Goal: Task Accomplishment & Management: Complete application form

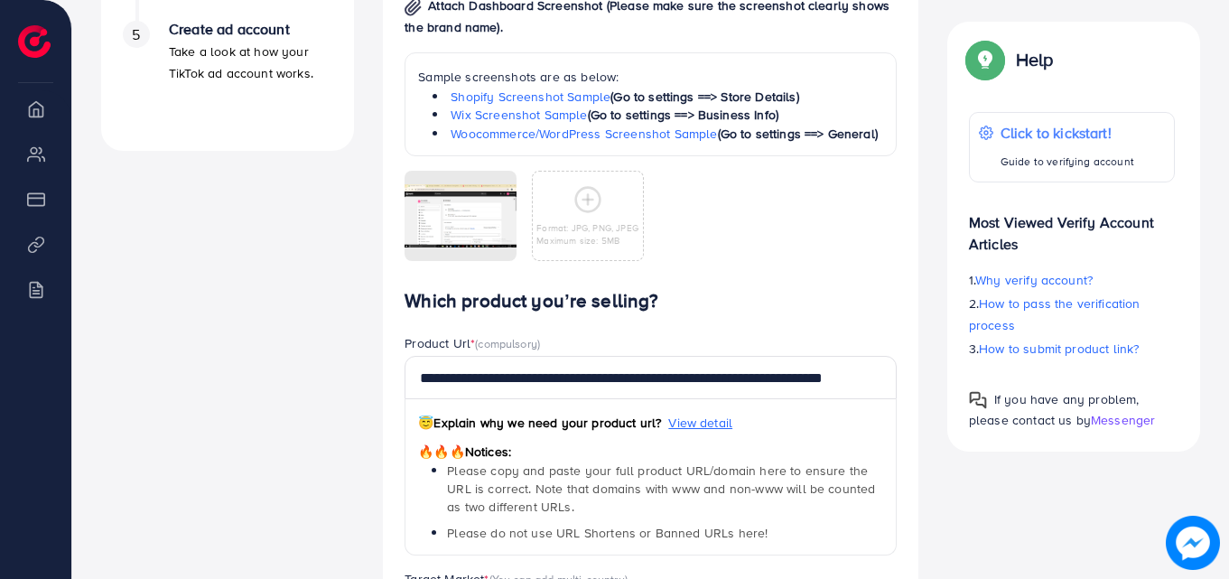
scroll to position [813, 0]
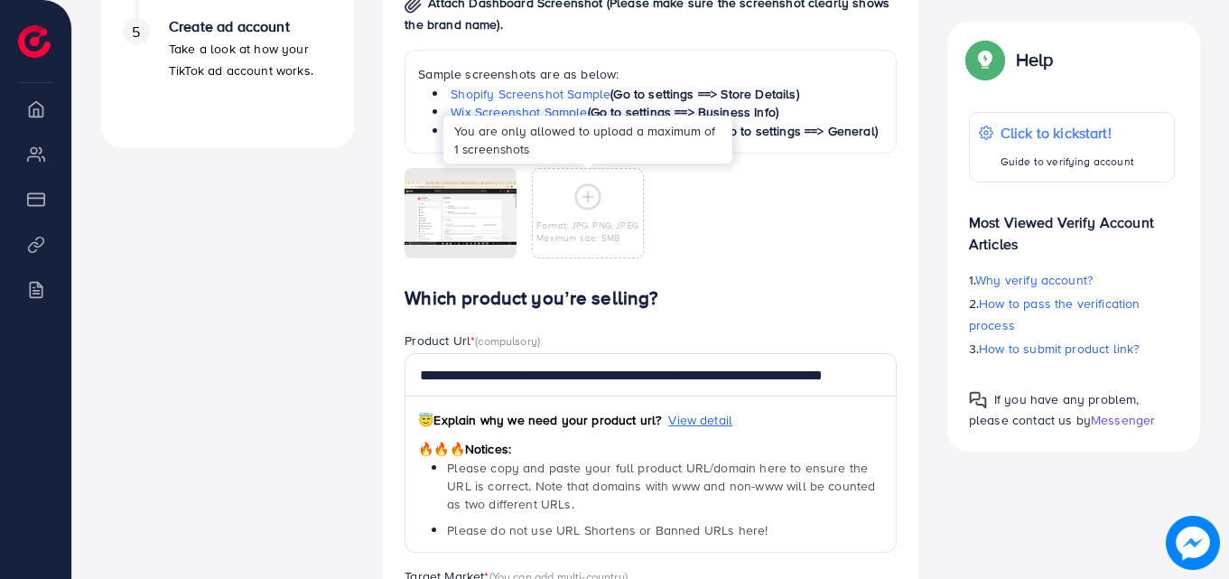
click at [591, 191] on icon at bounding box center [588, 196] width 29 height 29
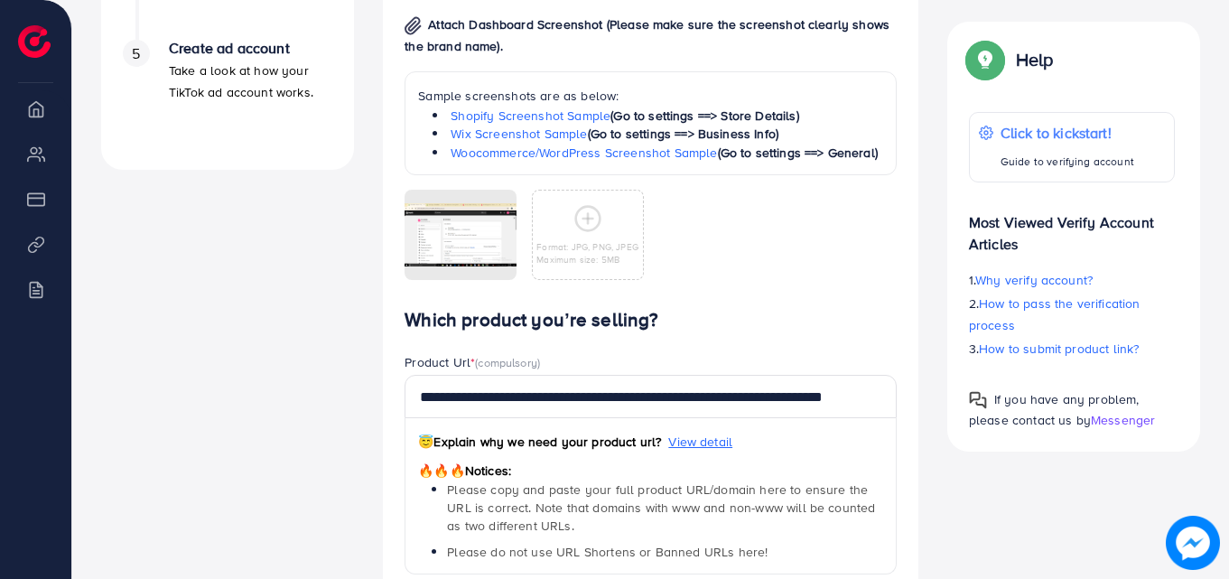
scroll to position [788, 0]
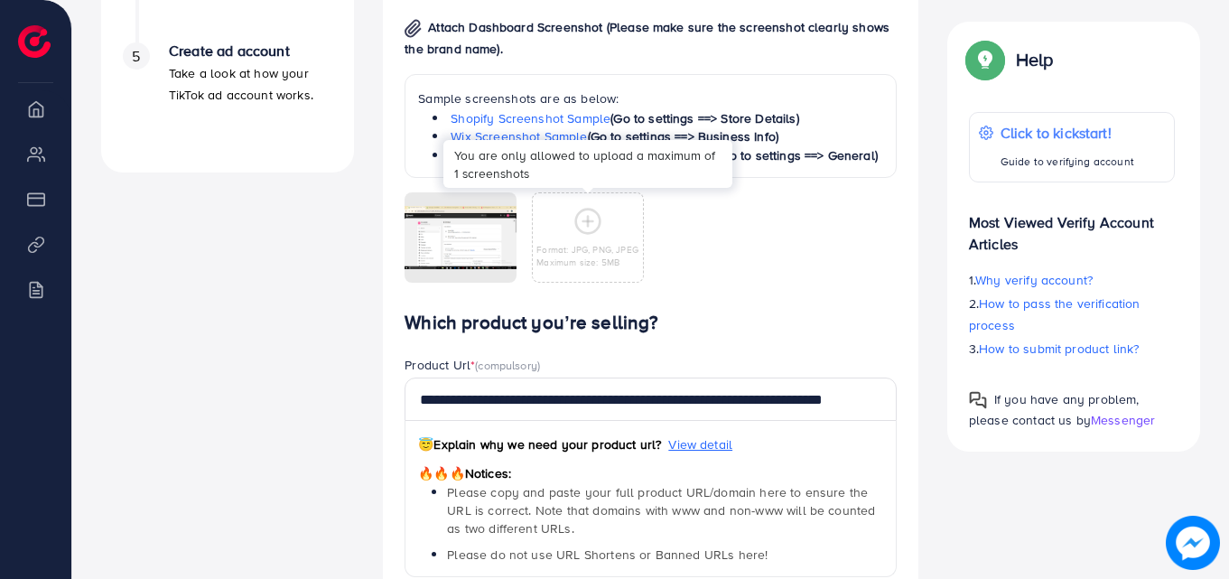
click at [586, 219] on icon at bounding box center [588, 221] width 29 height 29
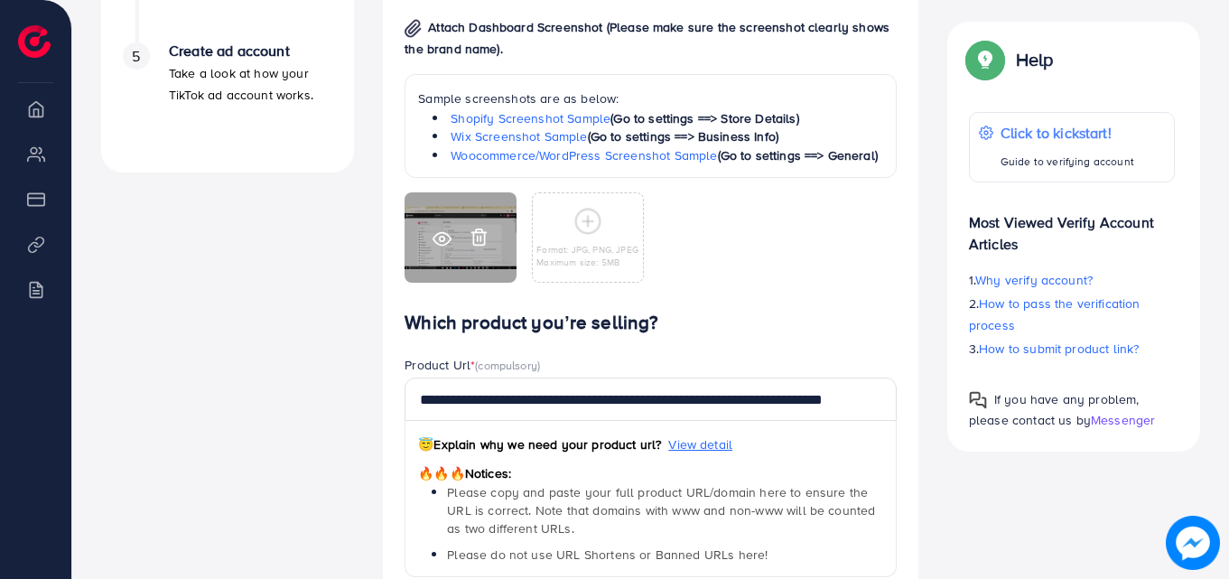
click at [476, 235] on icon at bounding box center [479, 237] width 19 height 19
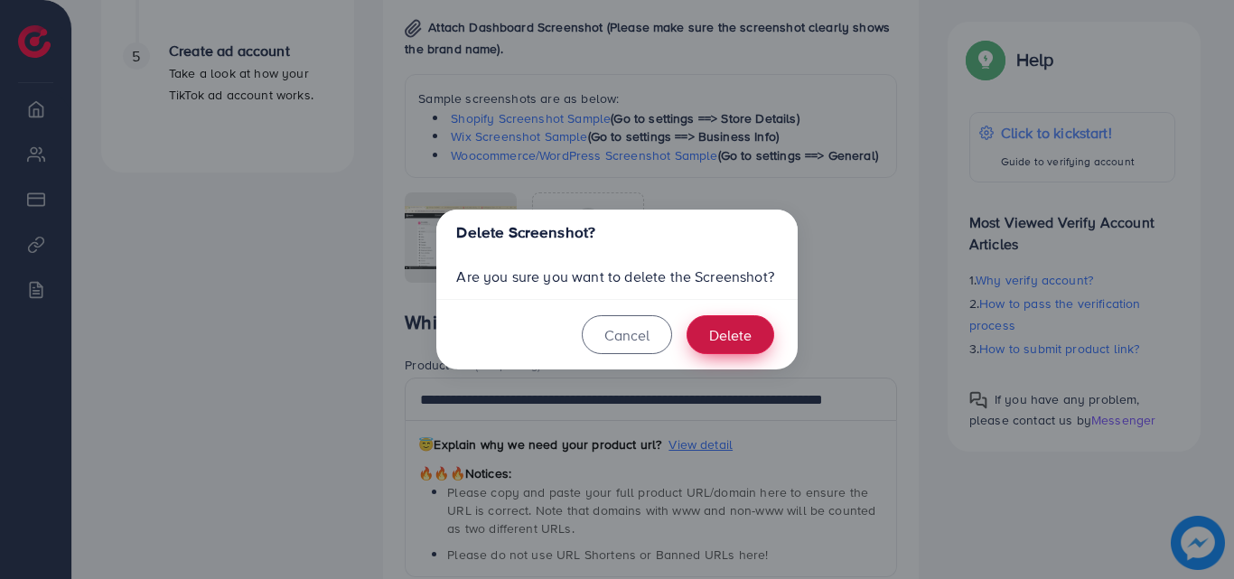
click at [728, 332] on button "Delete" at bounding box center [730, 334] width 88 height 39
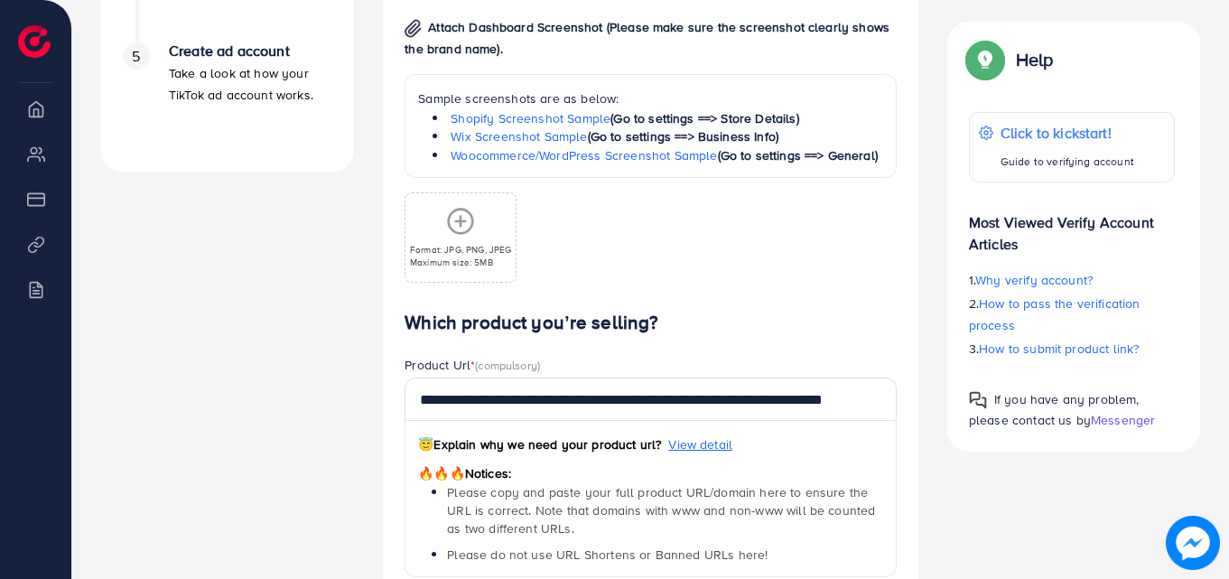
click at [447, 216] on icon at bounding box center [460, 221] width 29 height 29
click at [453, 218] on icon at bounding box center [460, 221] width 29 height 29
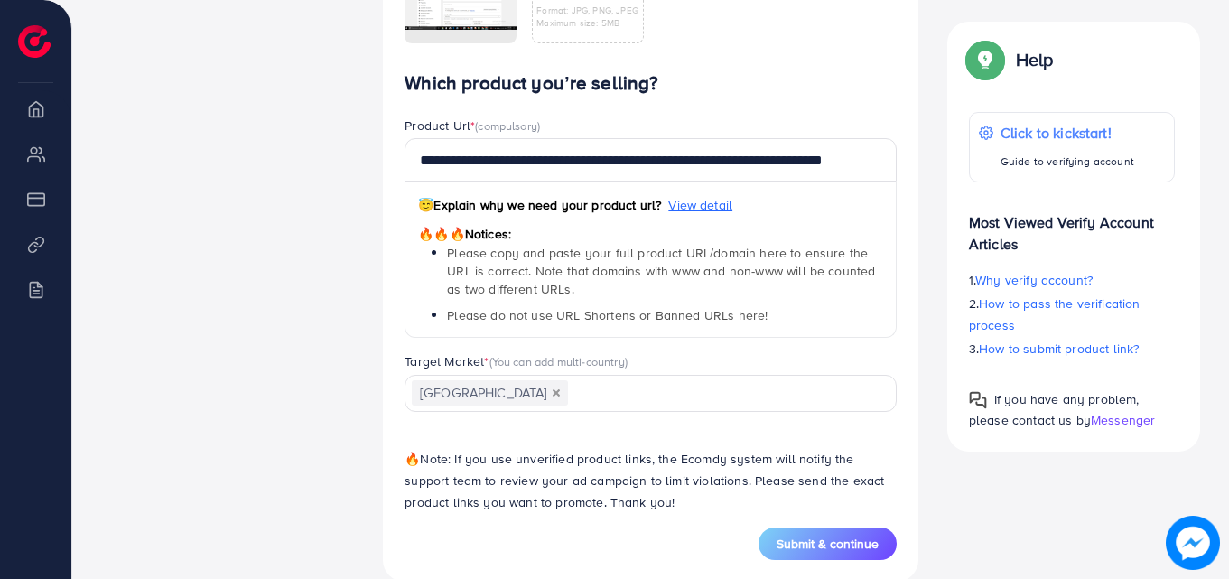
scroll to position [1059, 0]
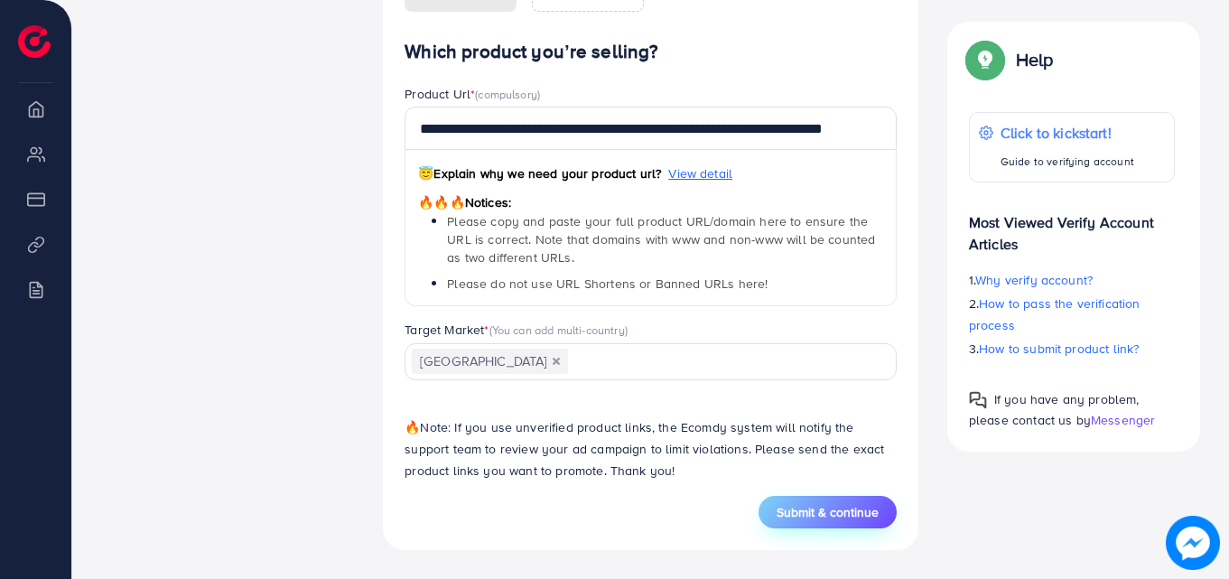
click at [811, 515] on span "Submit & continue" at bounding box center [828, 512] width 102 height 18
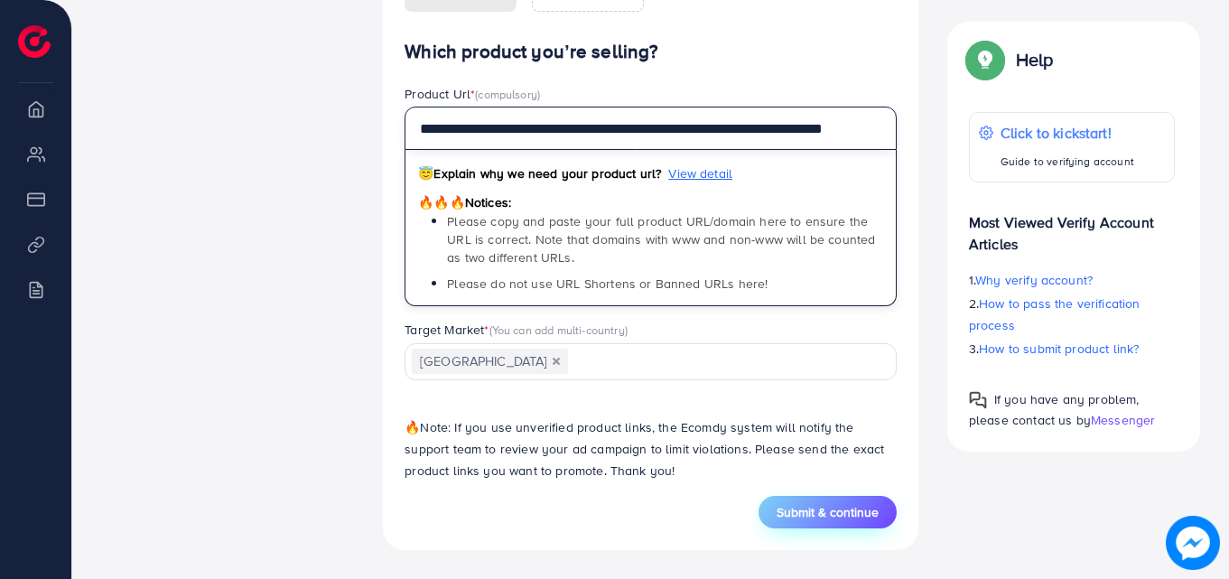
scroll to position [0, 41]
drag, startPoint x: 419, startPoint y: 131, endPoint x: 930, endPoint y: 140, distance: 511.3
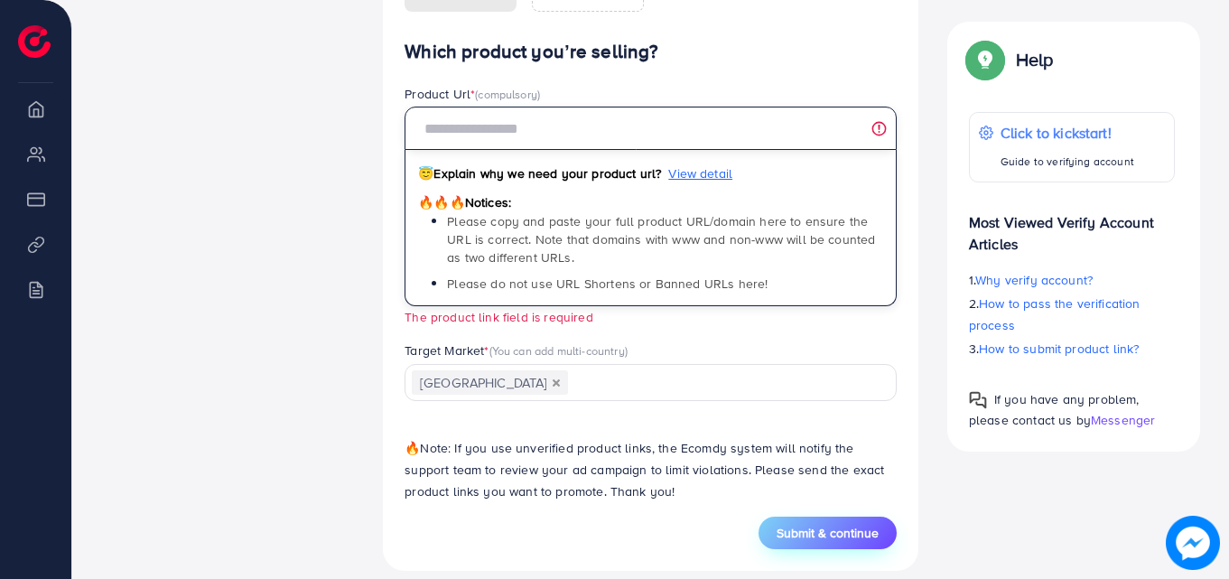
scroll to position [0, 0]
paste input "**********"
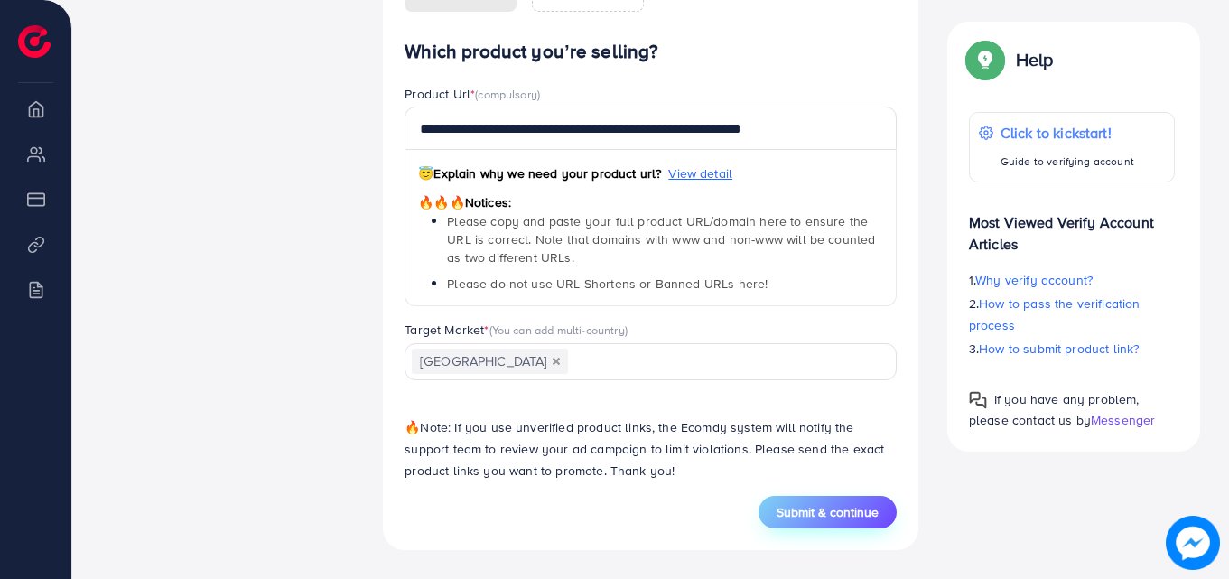
click at [822, 510] on span "Submit & continue" at bounding box center [828, 512] width 102 height 18
type input "**********"
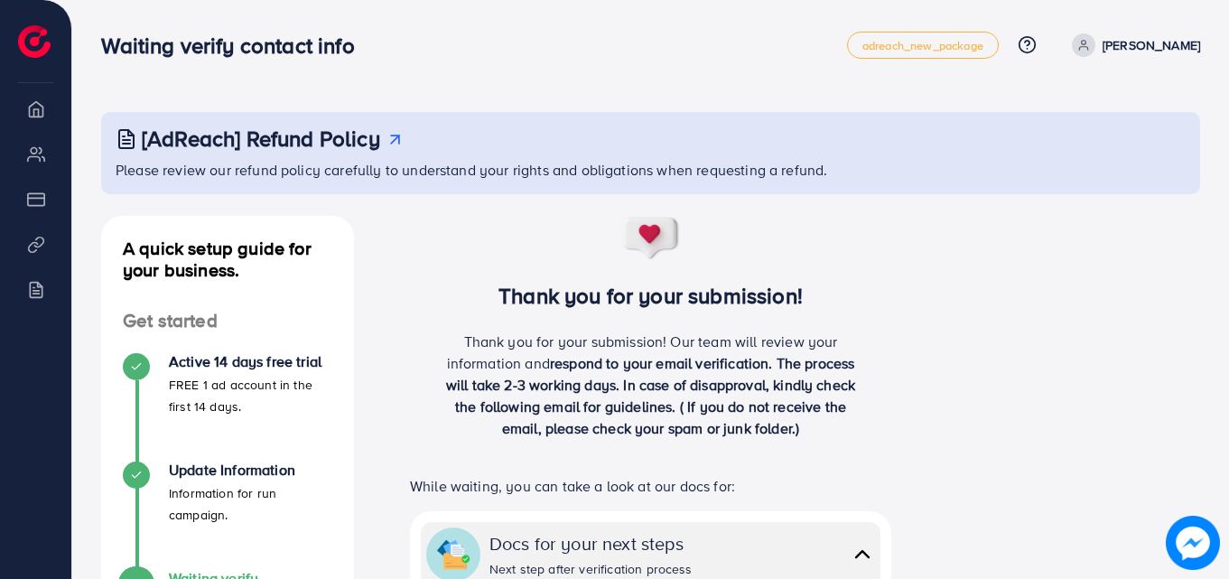
click at [1157, 42] on p "[PERSON_NAME]" at bounding box center [1152, 45] width 98 height 22
click at [510, 68] on div "Waiting verify contact info adreach_new_package Help Center Contact Support Pla…" at bounding box center [650, 45] width 1099 height 51
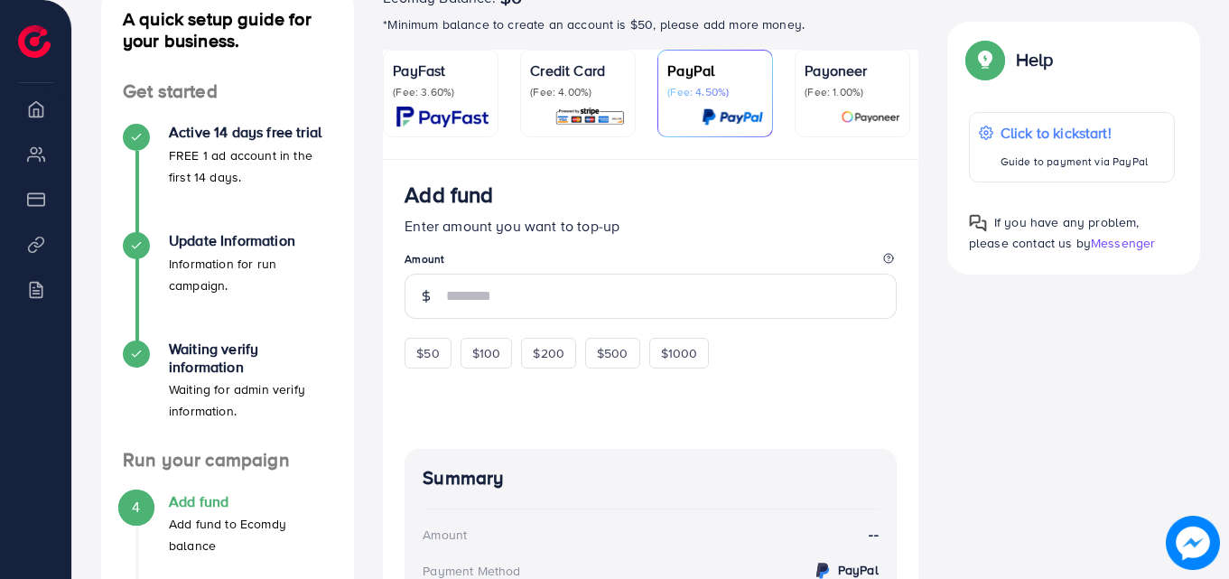
scroll to position [361, 0]
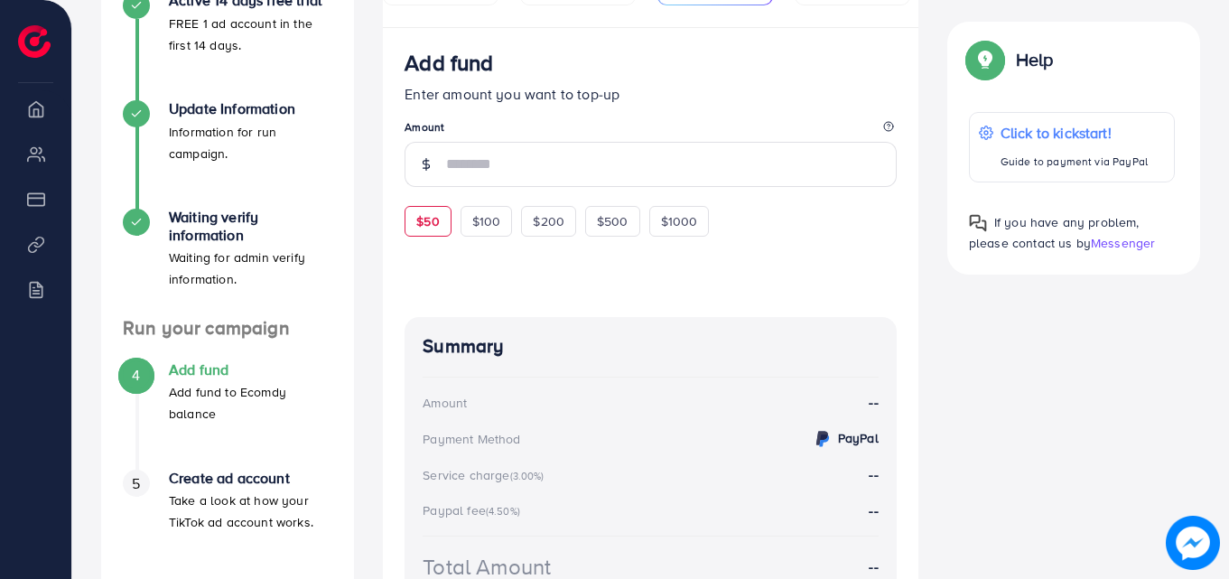
click at [432, 229] on span "$50" at bounding box center [427, 221] width 23 height 18
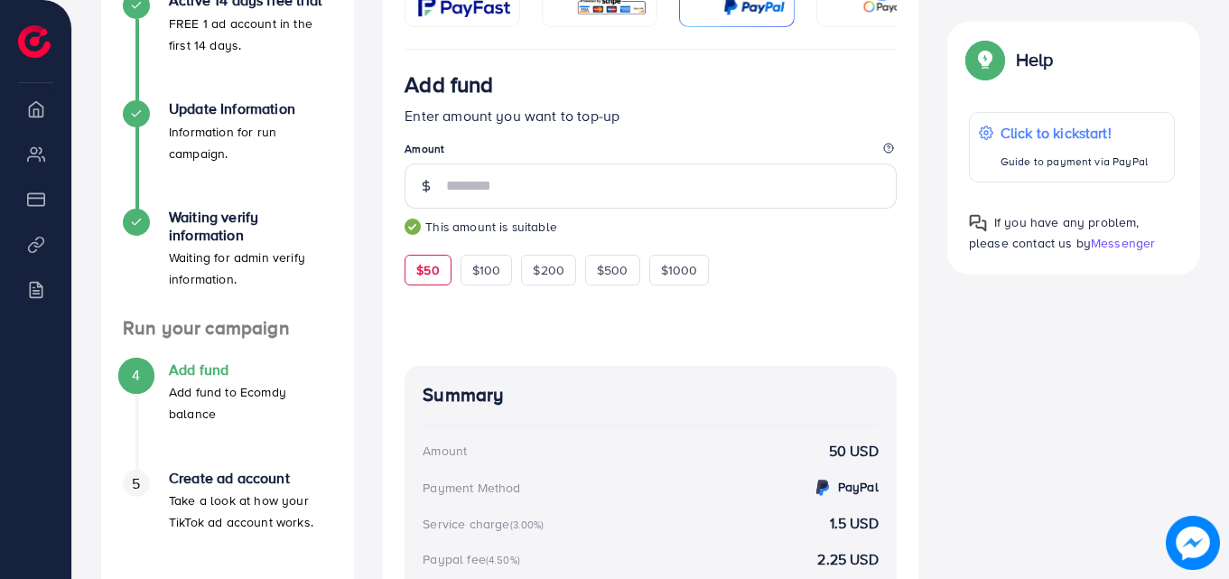
type input "**"
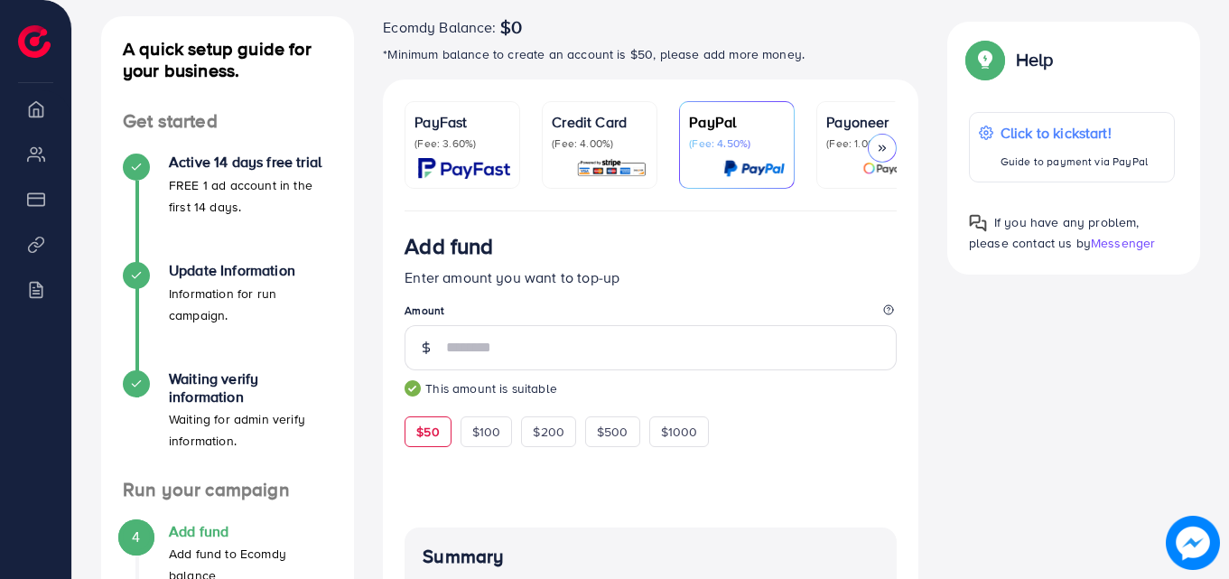
scroll to position [181, 0]
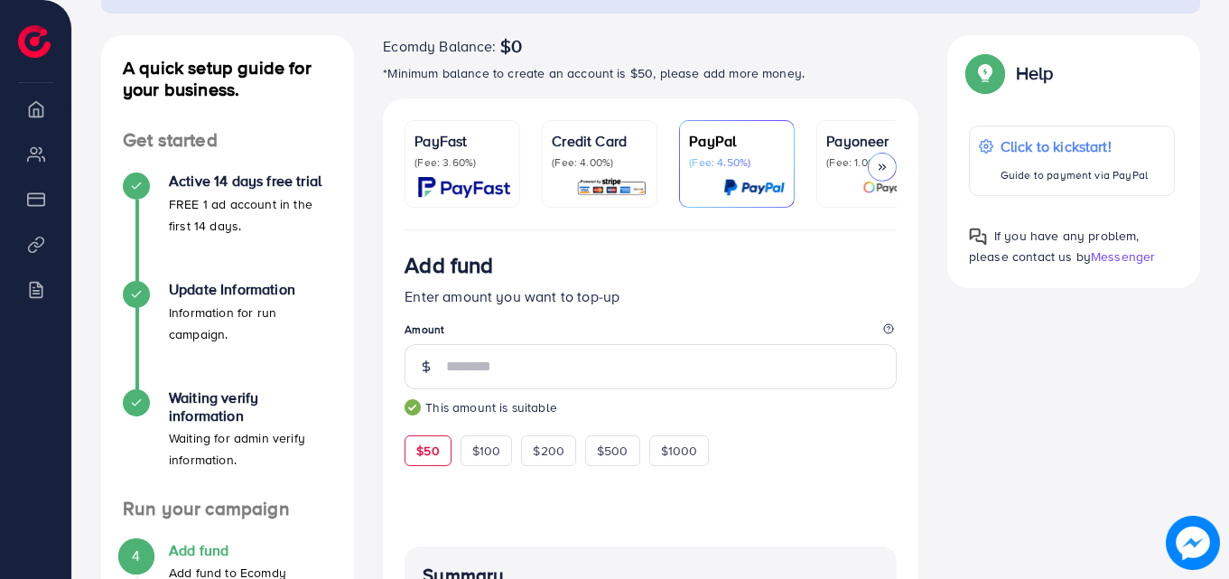
click at [602, 150] on p "Credit Card" at bounding box center [600, 141] width 96 height 22
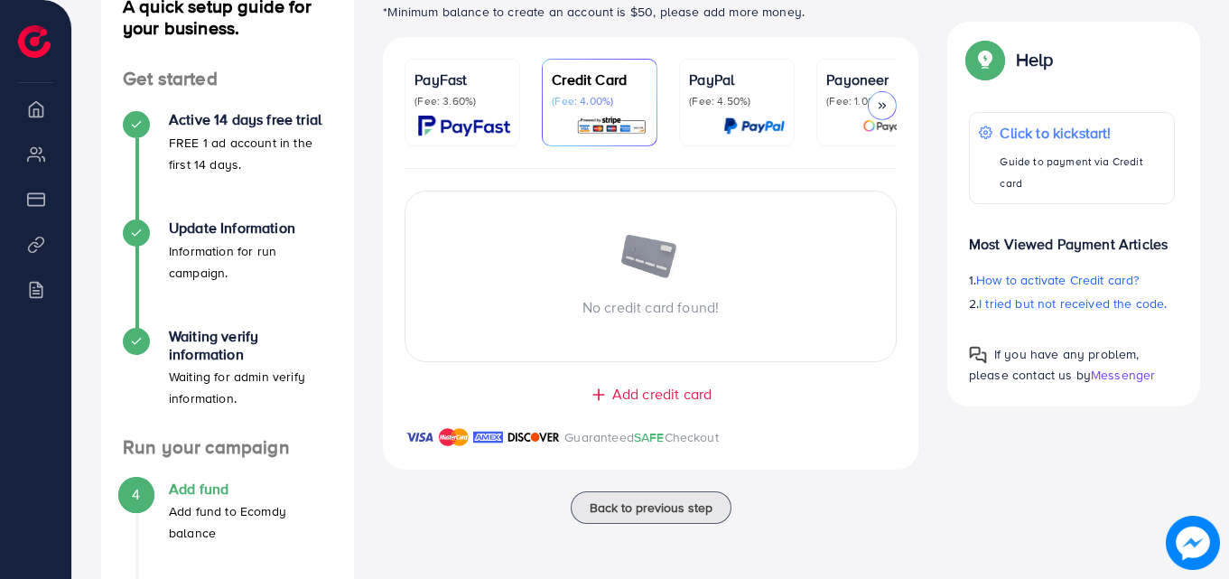
scroll to position [361, 0]
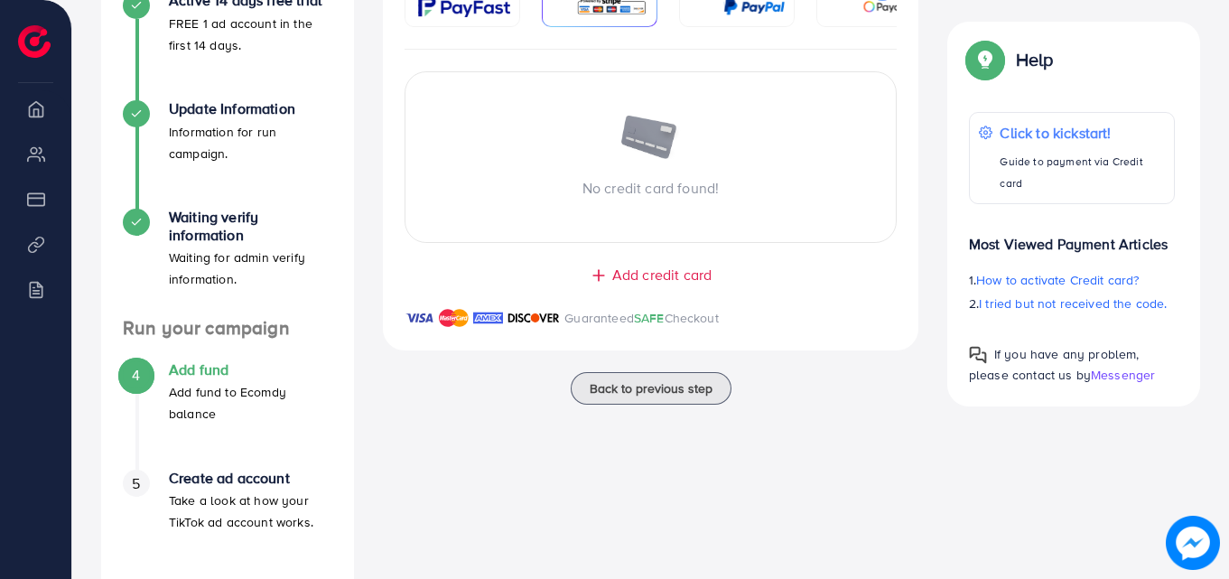
click at [645, 277] on span "Add credit card" at bounding box center [661, 275] width 99 height 21
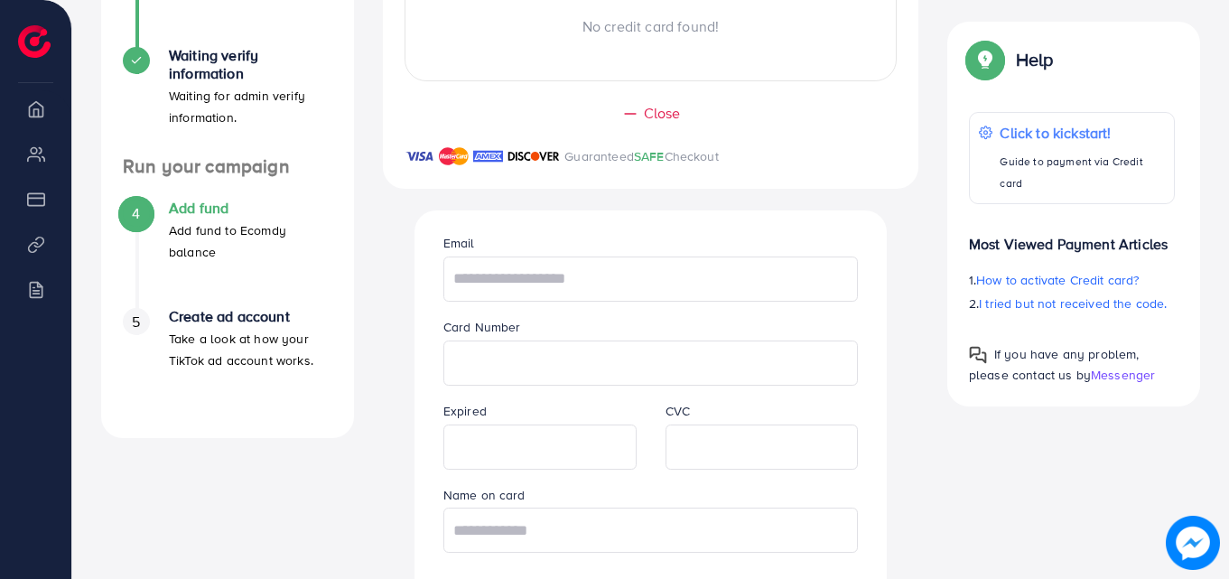
scroll to position [704, 0]
